Goal: Task Accomplishment & Management: Manage account settings

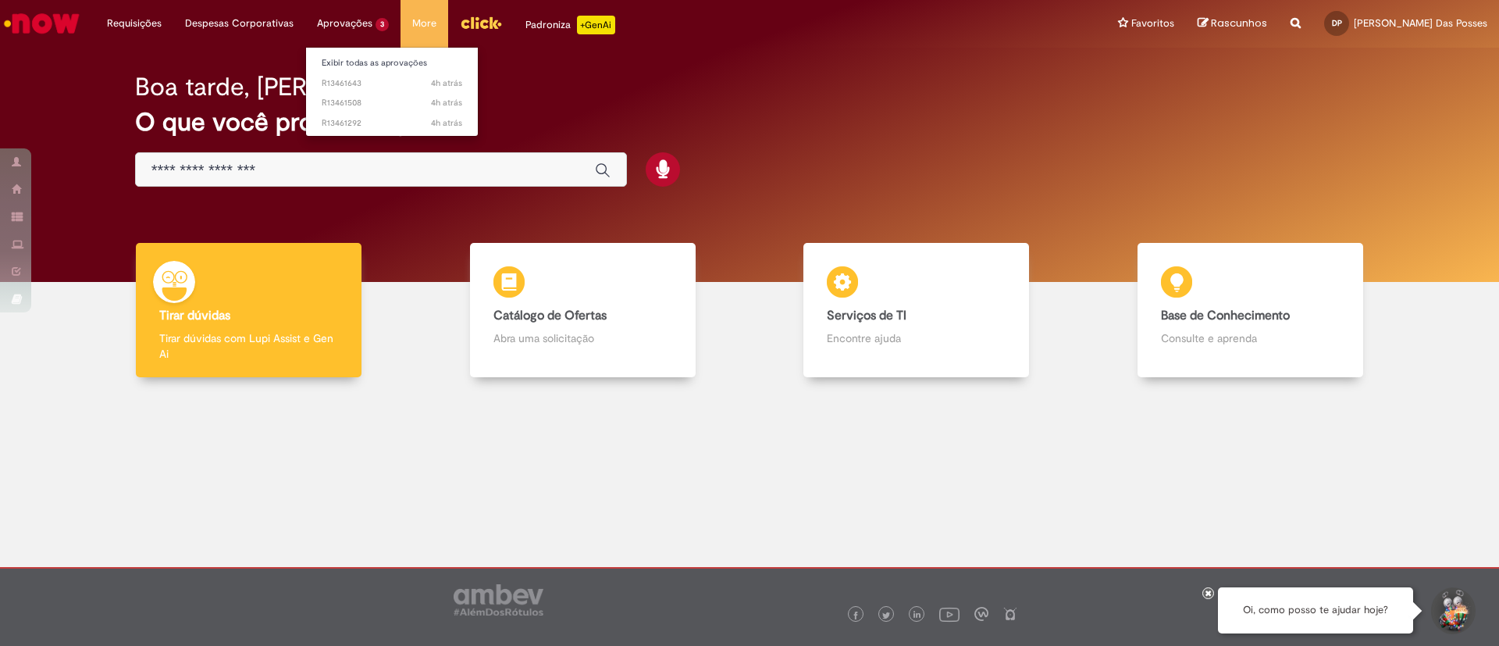
click at [173, 19] on li "Aprovações 3 Exibir todas as aprovações 4h atrás 4 horas atrás R13461643 4h atr…" at bounding box center [134, 23] width 78 height 47
click at [345, 59] on link "Exibir todas as aprovações" at bounding box center [392, 63] width 172 height 17
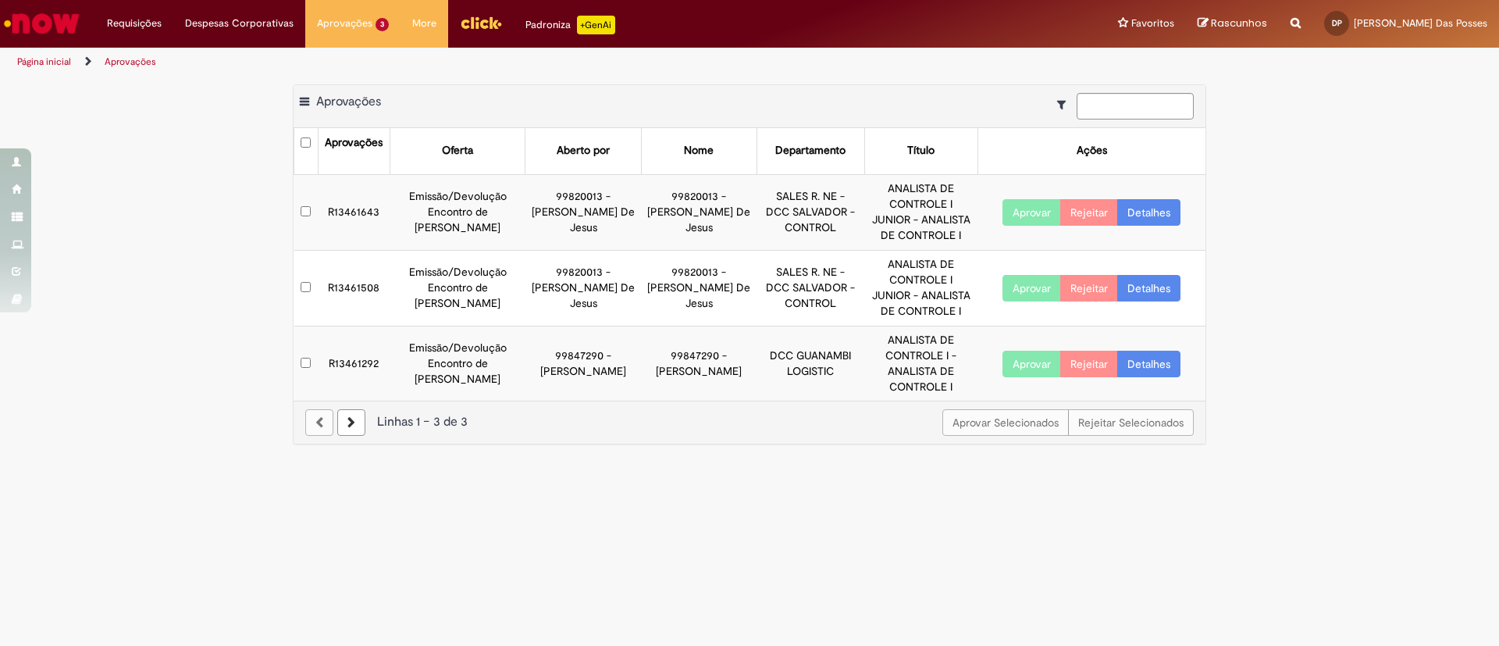
click at [1155, 209] on link "Detalhes" at bounding box center [1149, 212] width 63 height 27
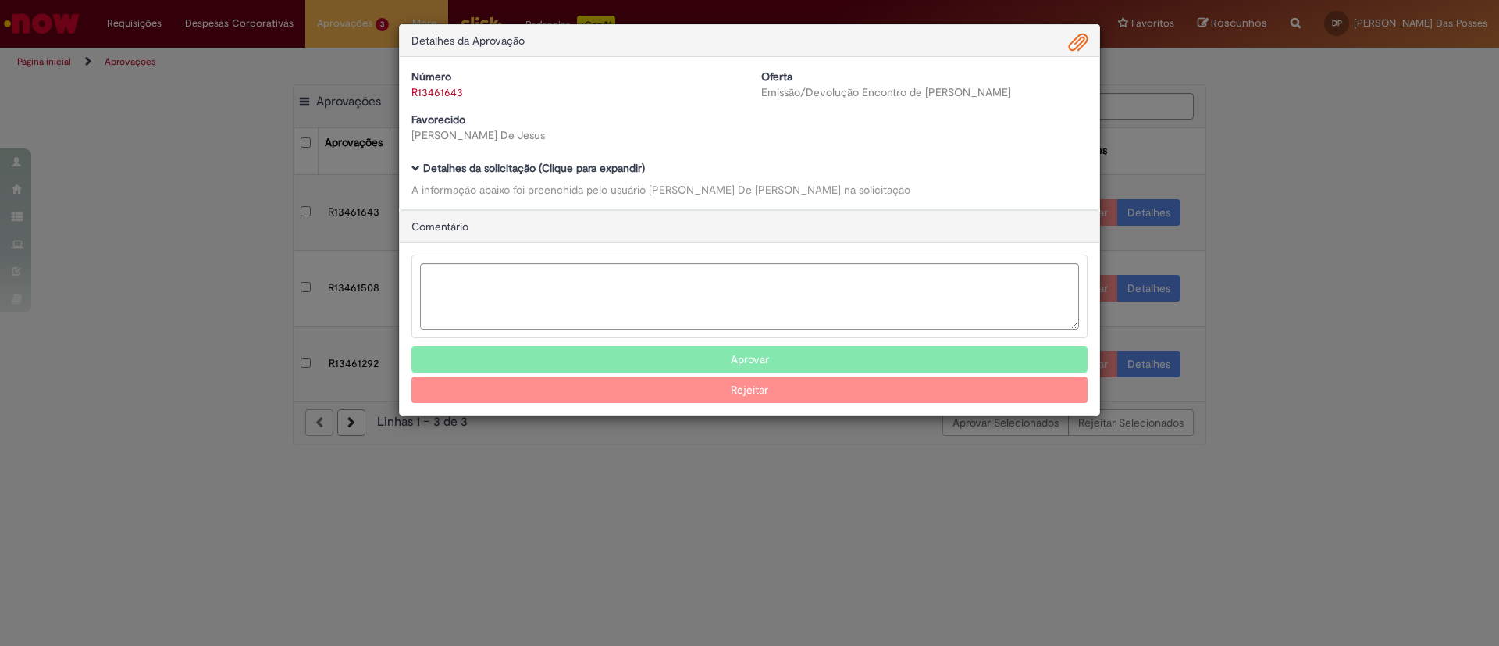
click at [744, 353] on button "Aprovar" at bounding box center [750, 359] width 676 height 27
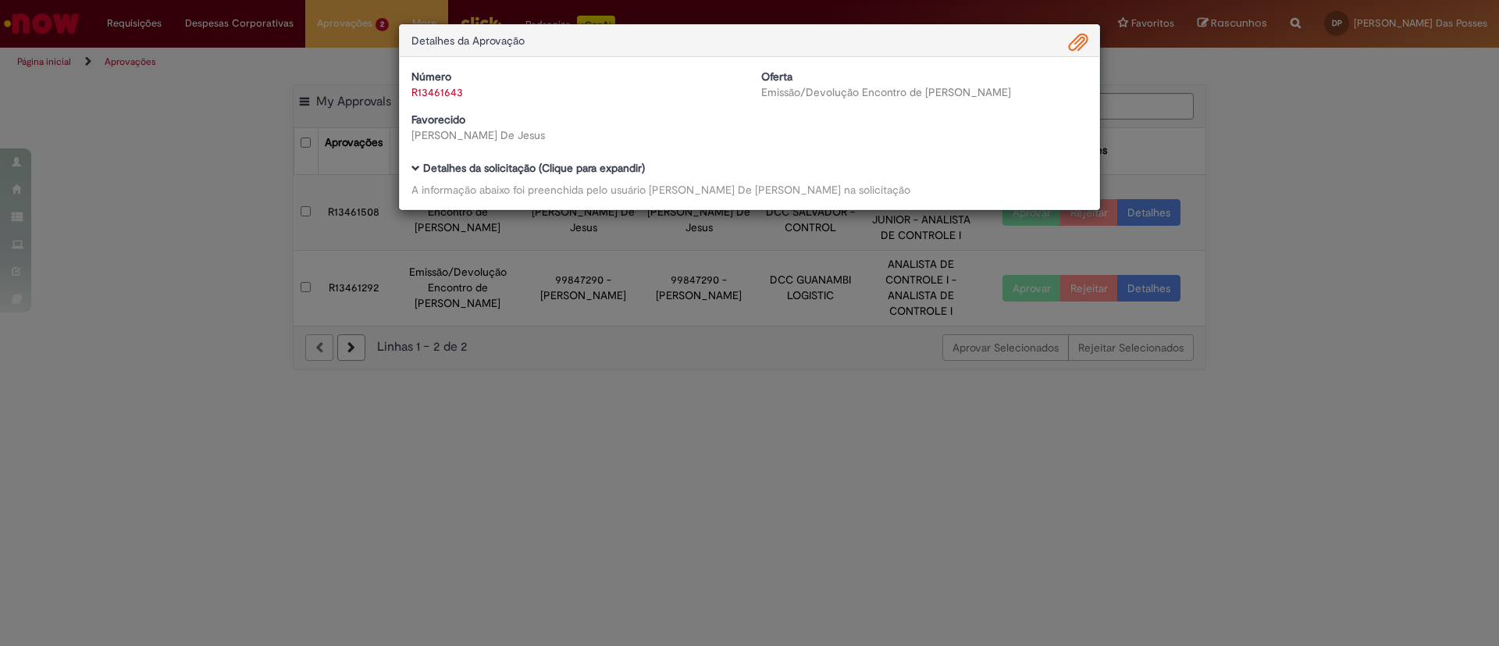
click at [1250, 139] on div "Detalhes da Aprovação Número R13461643 Oferta Emissão/Devolução Encontro de Con…" at bounding box center [749, 323] width 1499 height 646
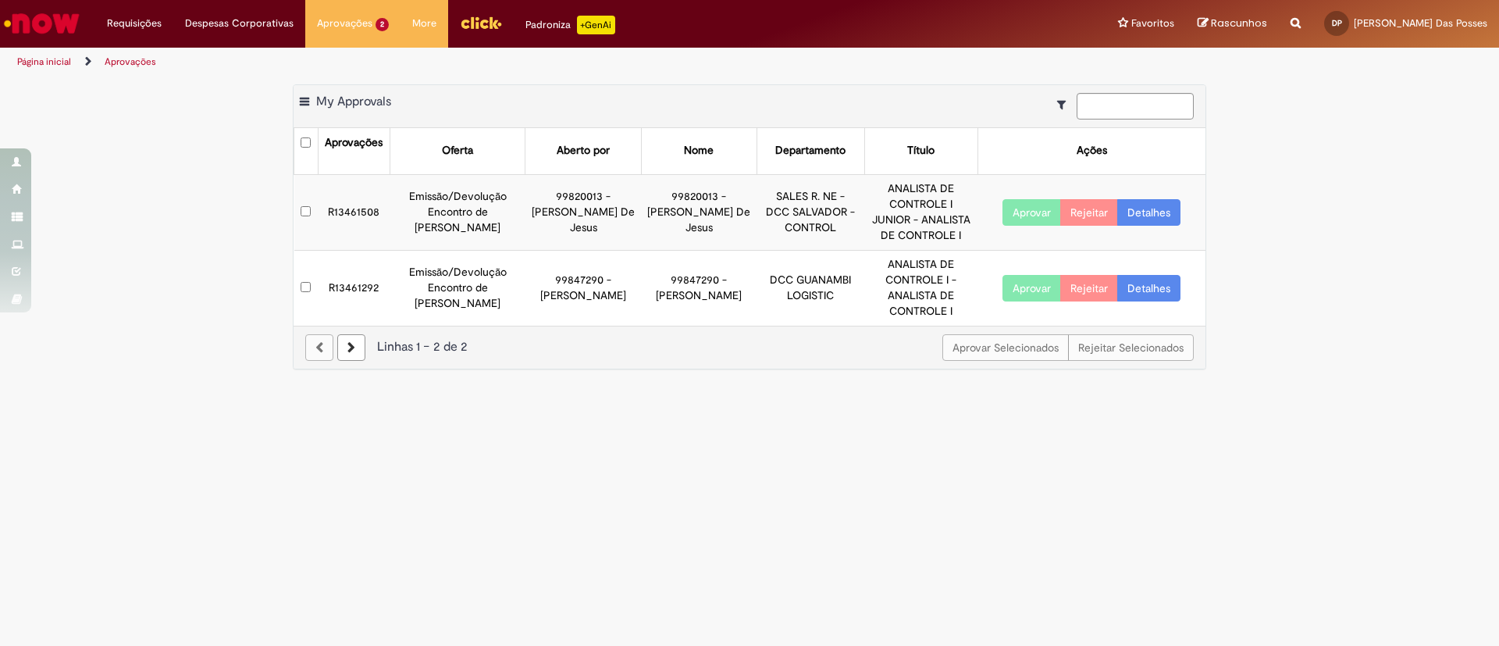
click at [1157, 214] on link "Detalhes" at bounding box center [1149, 212] width 63 height 27
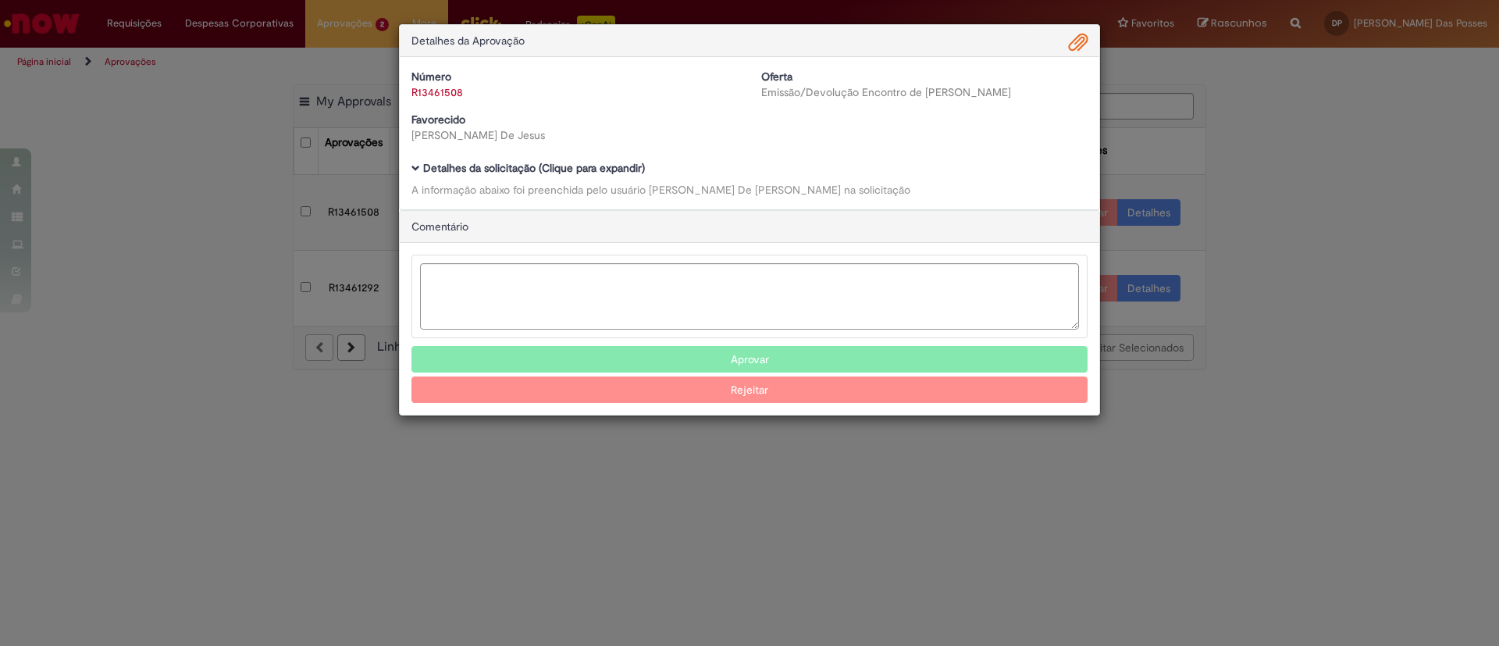
click at [759, 357] on button "Aprovar" at bounding box center [750, 359] width 676 height 27
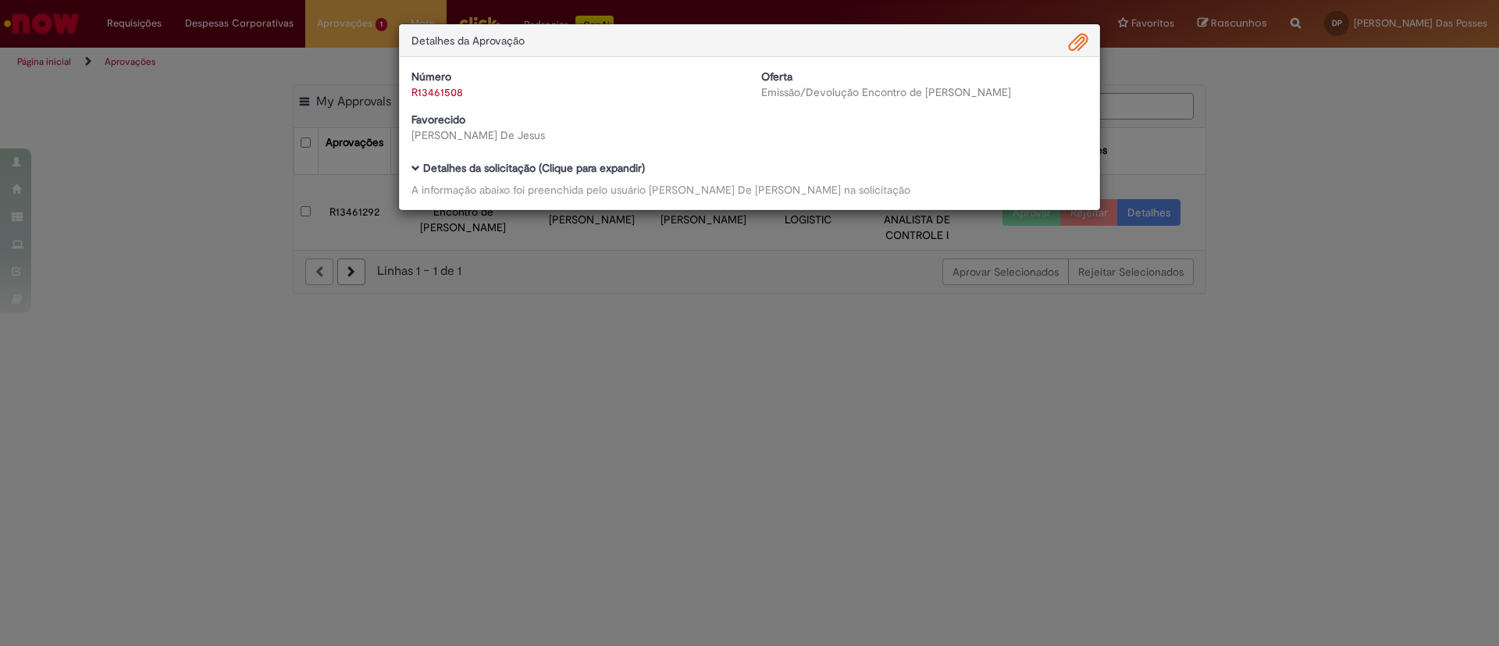
click at [1283, 154] on div "Detalhes da Aprovação Número R13461508 Oferta Emissão/Devolução Encontro de Con…" at bounding box center [749, 323] width 1499 height 646
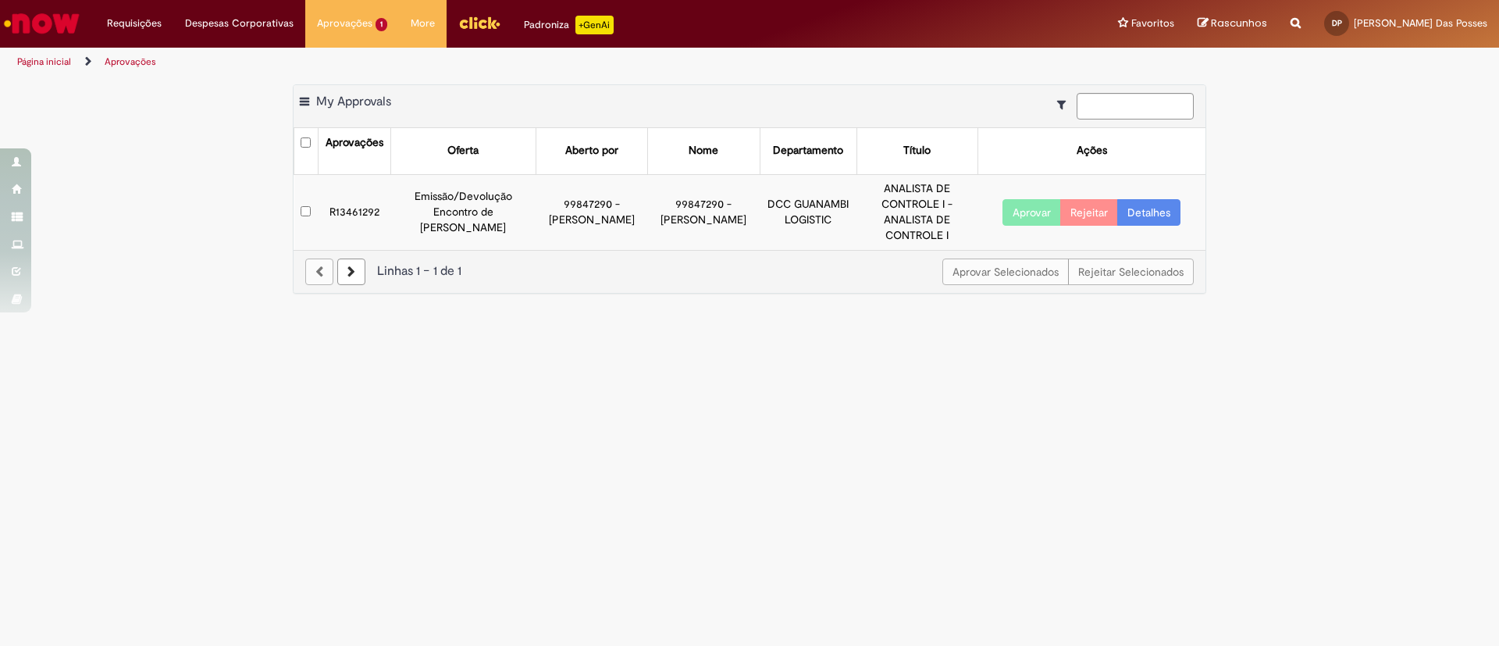
click at [1163, 216] on link "Detalhes" at bounding box center [1149, 212] width 63 height 27
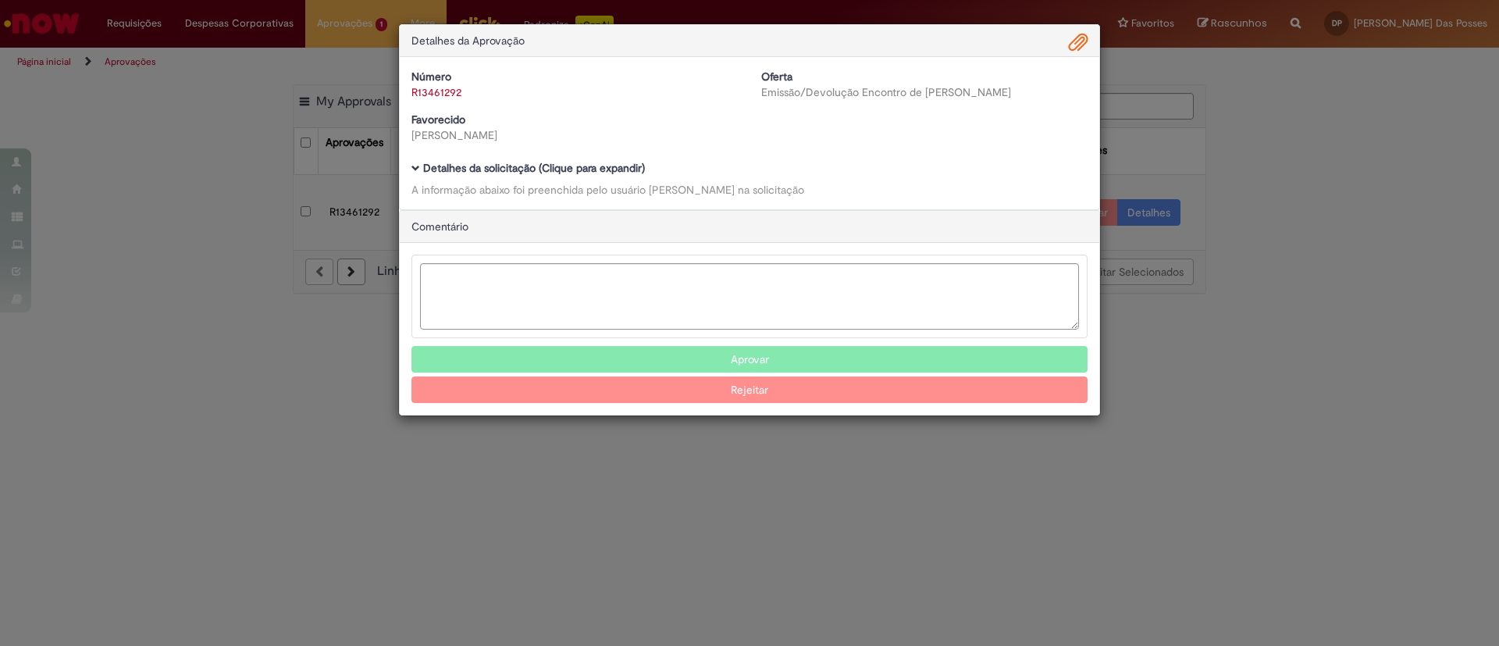
click at [257, 437] on div "Detalhes da Aprovação Número R13461292 Oferta Emissão/Devolução Encontro de Con…" at bounding box center [749, 323] width 1499 height 646
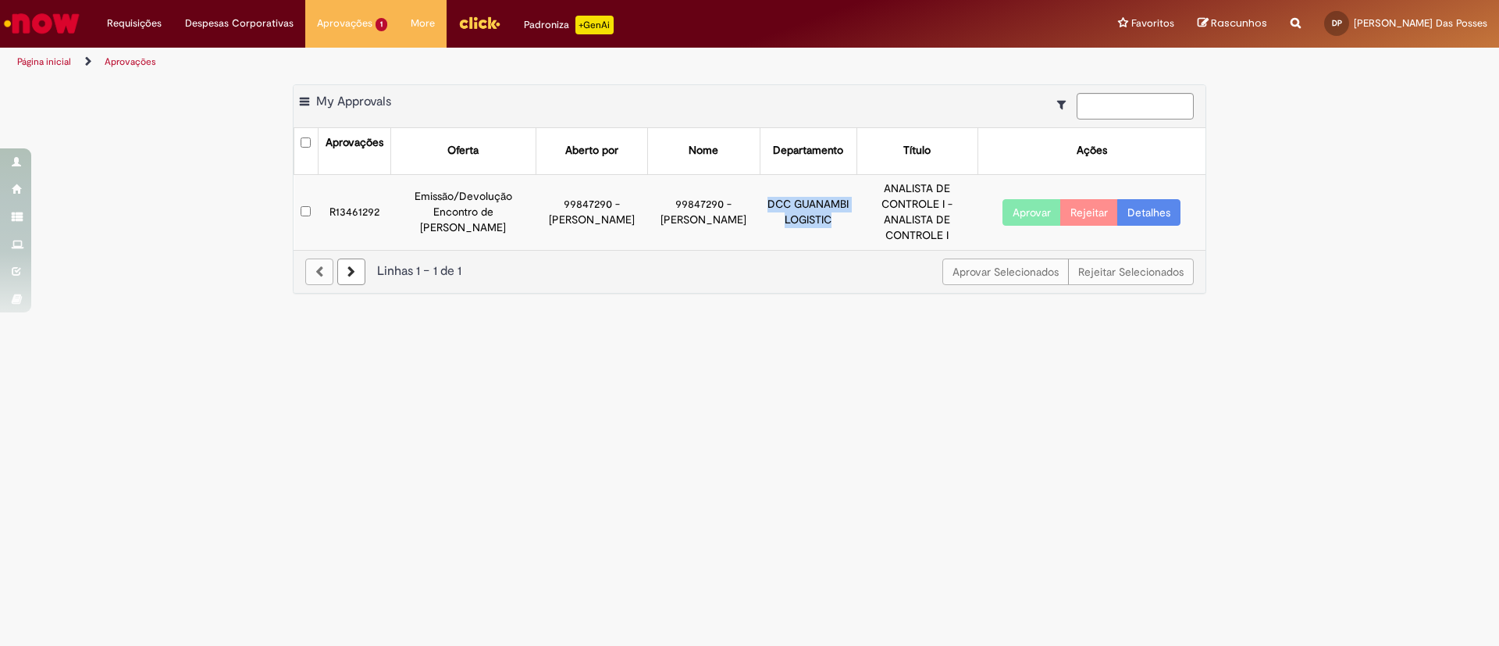
drag, startPoint x: 756, startPoint y: 205, endPoint x: 828, endPoint y: 233, distance: 77.2
click at [828, 233] on td "DCC GUANAMBI LOGISTIC" at bounding box center [809, 211] width 98 height 75
click at [832, 380] on main "Aprovações Exportar como PDF Exportar como Excel Exportar como CSV My Approvals…" at bounding box center [749, 361] width 1499 height 569
